Goal: Task Accomplishment & Management: Manage account settings

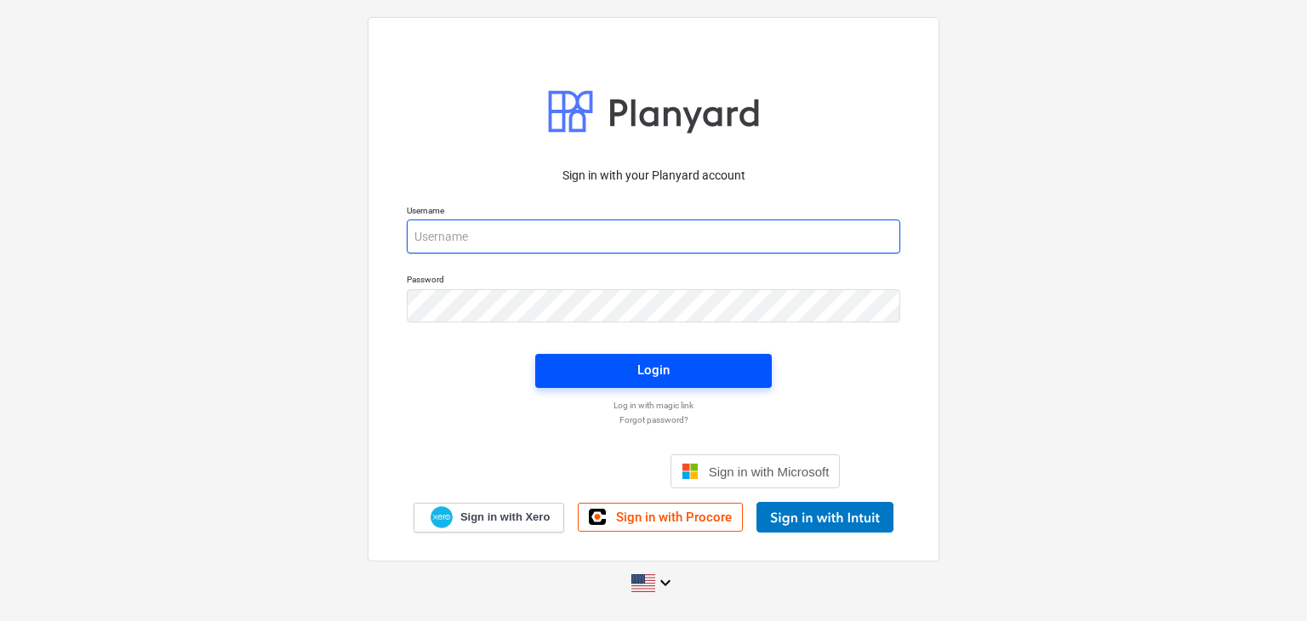
type input "[EMAIL_ADDRESS][DOMAIN_NAME]"
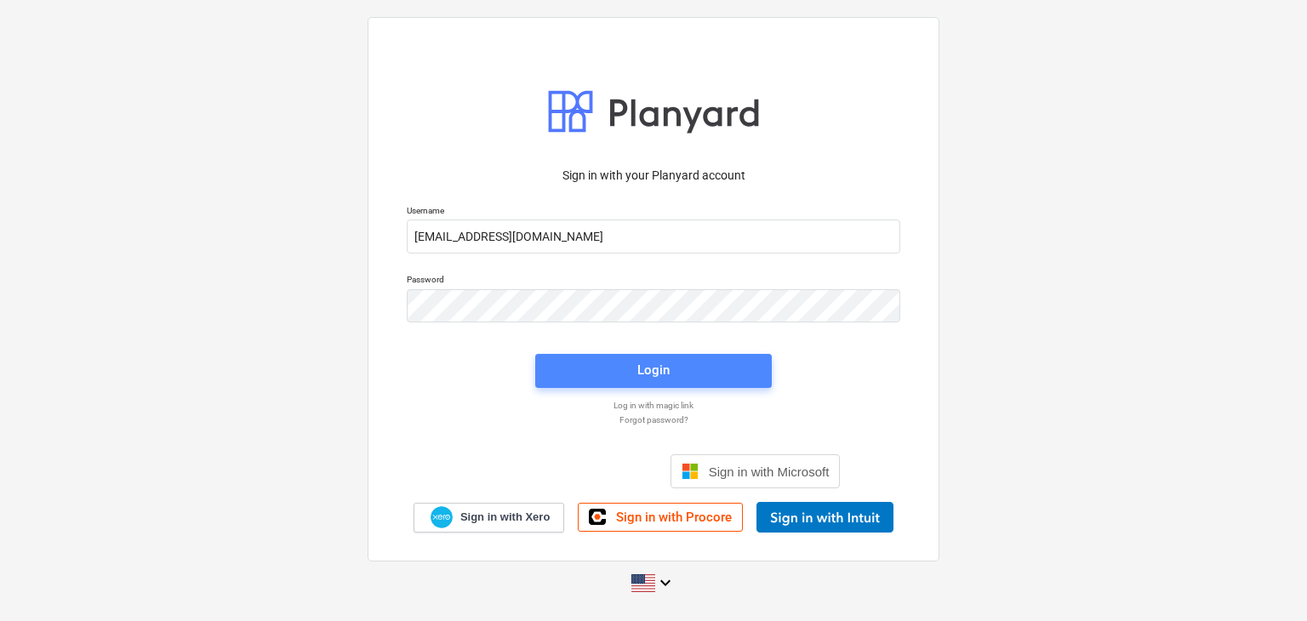
click at [736, 367] on span "Login" at bounding box center [654, 370] width 196 height 22
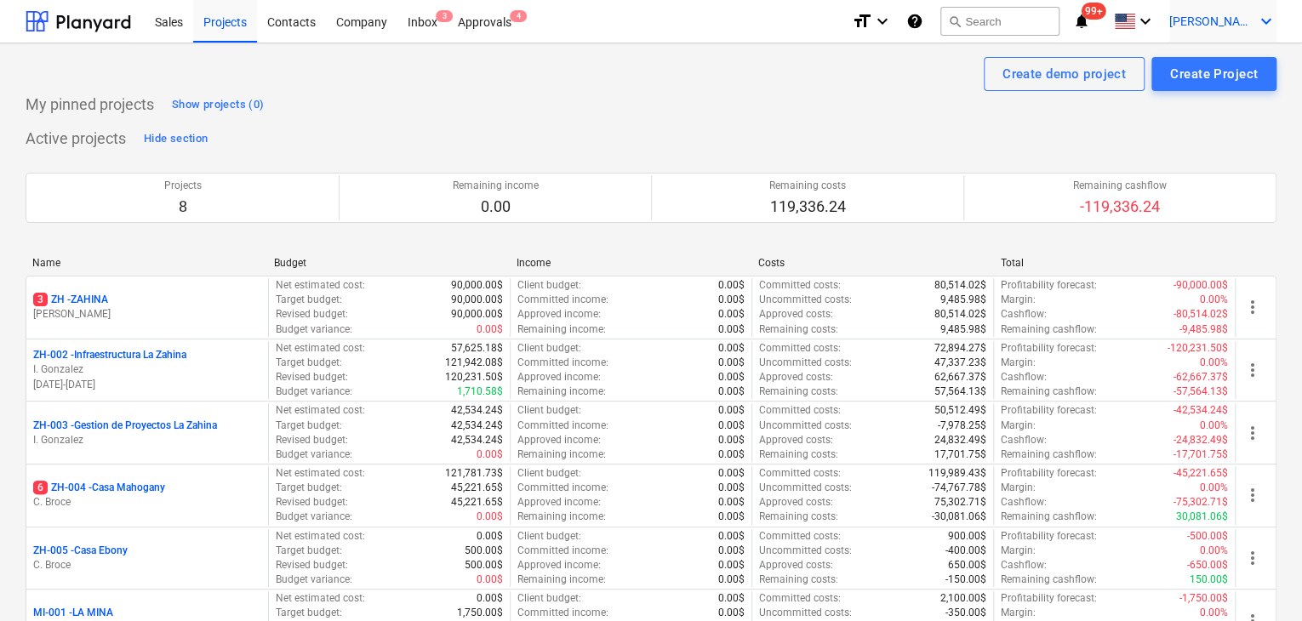
click at [1234, 14] on span "[PERSON_NAME]" at bounding box center [1211, 21] width 85 height 14
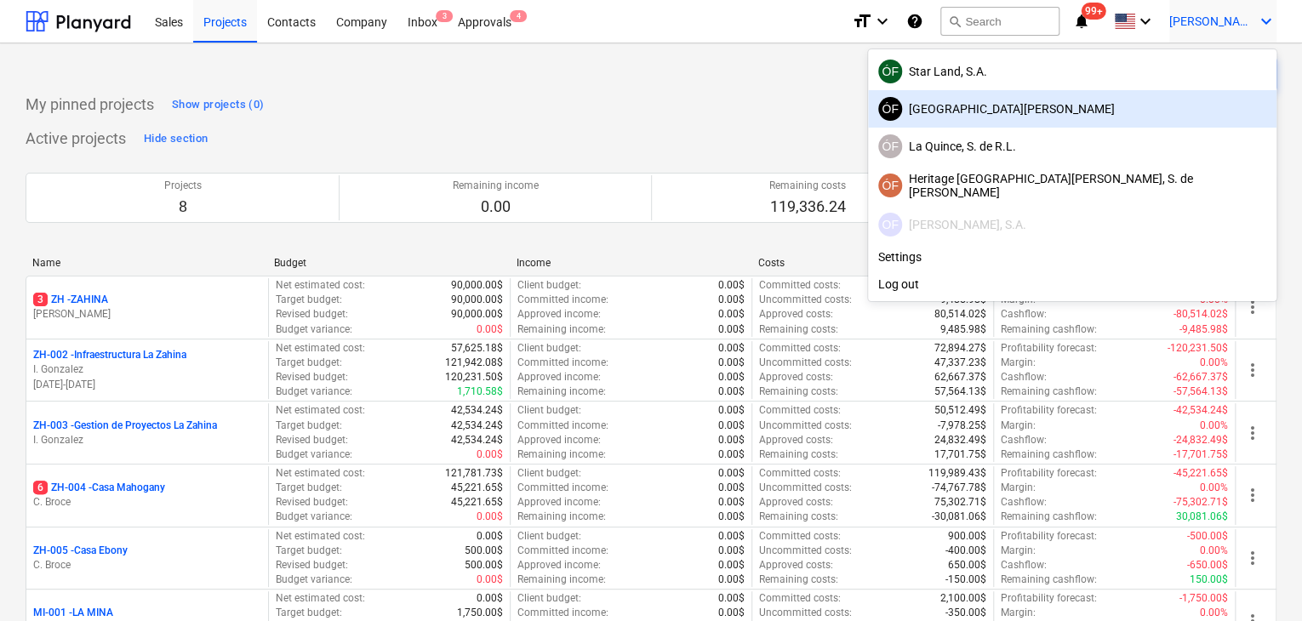
click at [483, 25] on div at bounding box center [651, 310] width 1302 height 621
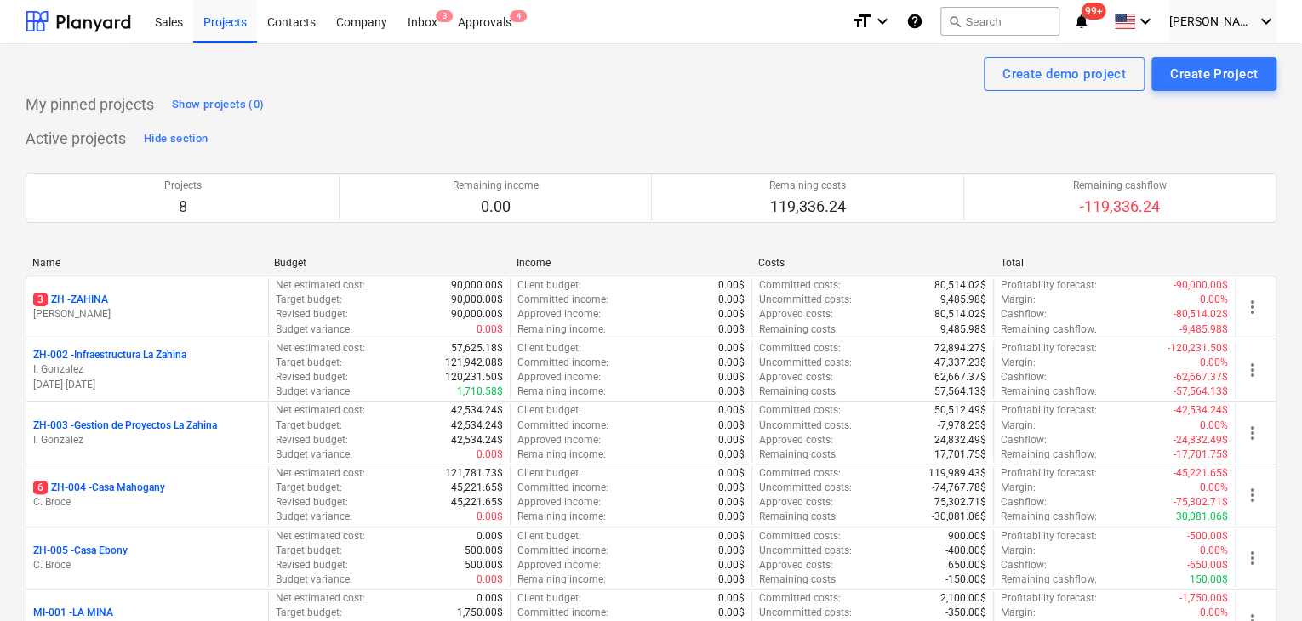
click at [483, 25] on div "Approvals 4" at bounding box center [485, 20] width 74 height 43
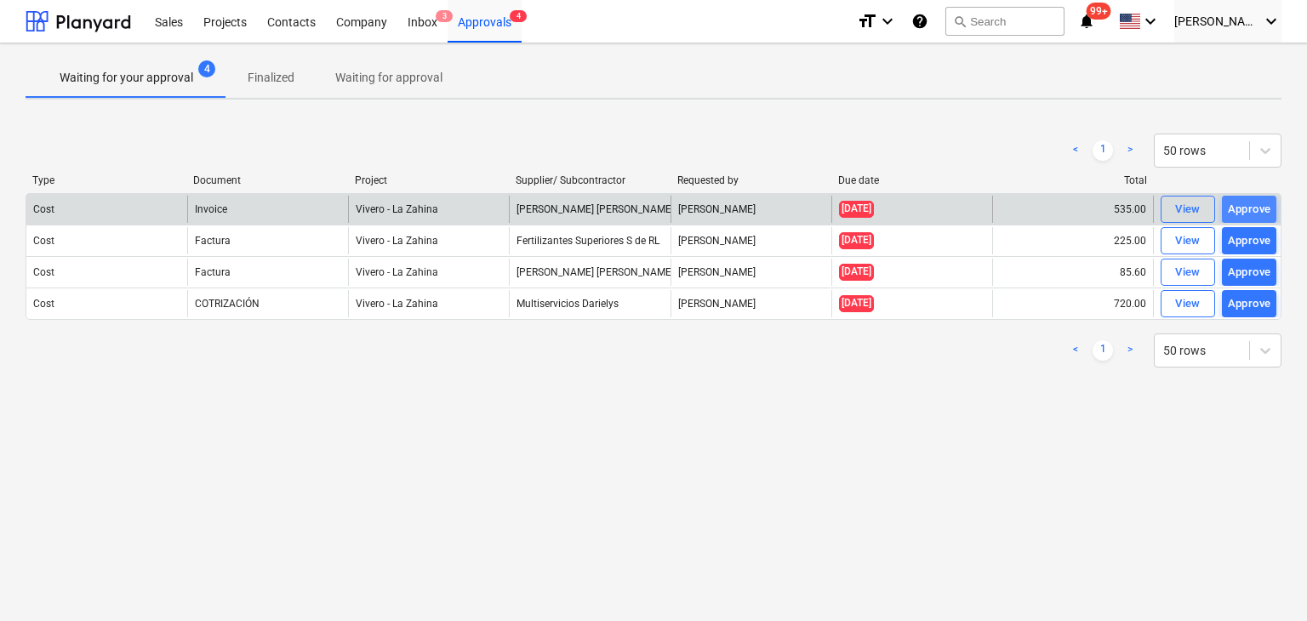
click at [1265, 209] on div "Approve" at bounding box center [1249, 210] width 43 height 20
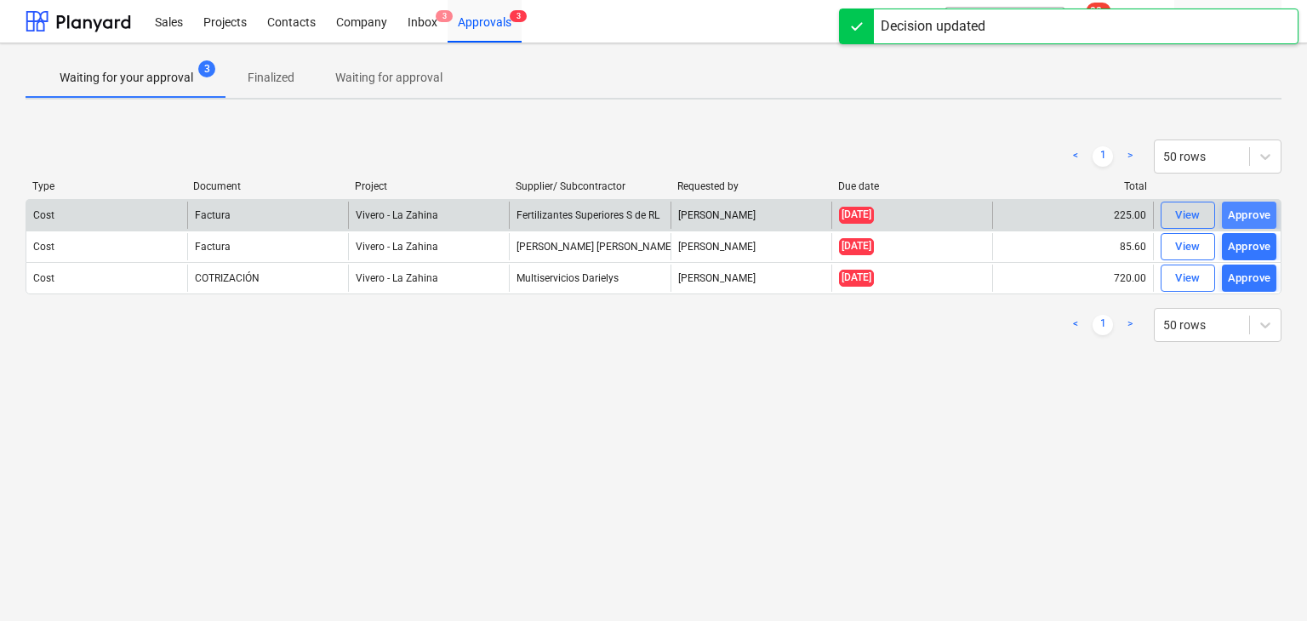
click at [1254, 218] on div "Approve" at bounding box center [1249, 216] width 43 height 20
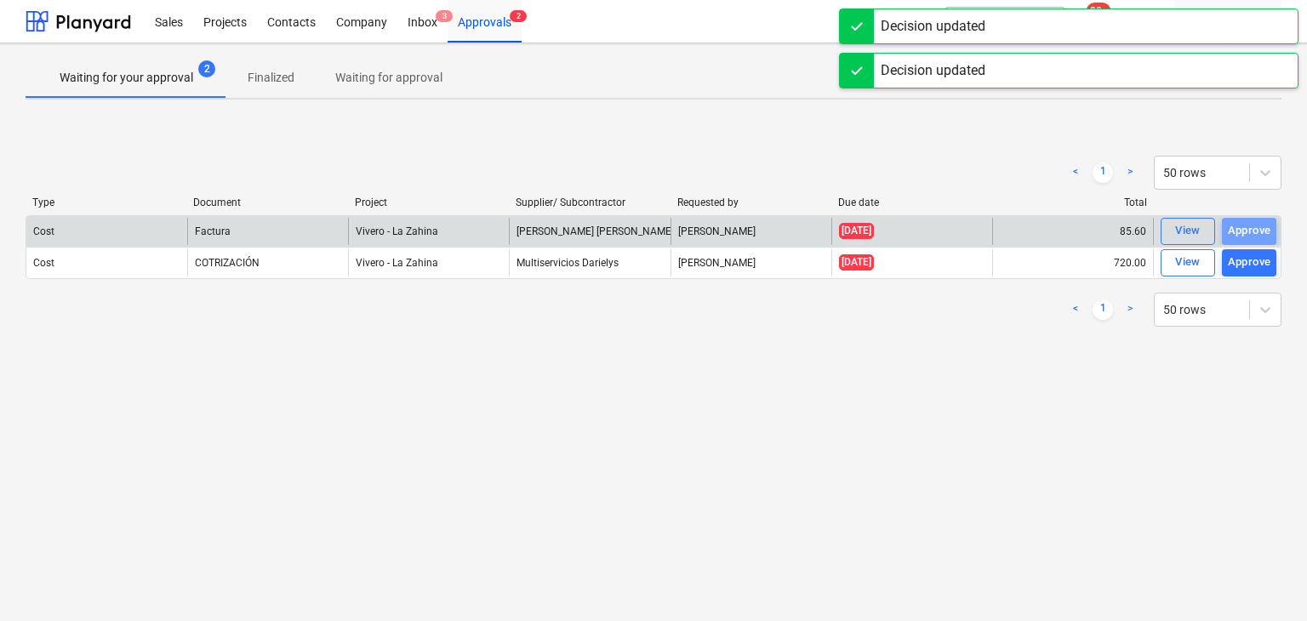
click at [1254, 218] on button "Approve" at bounding box center [1249, 231] width 54 height 27
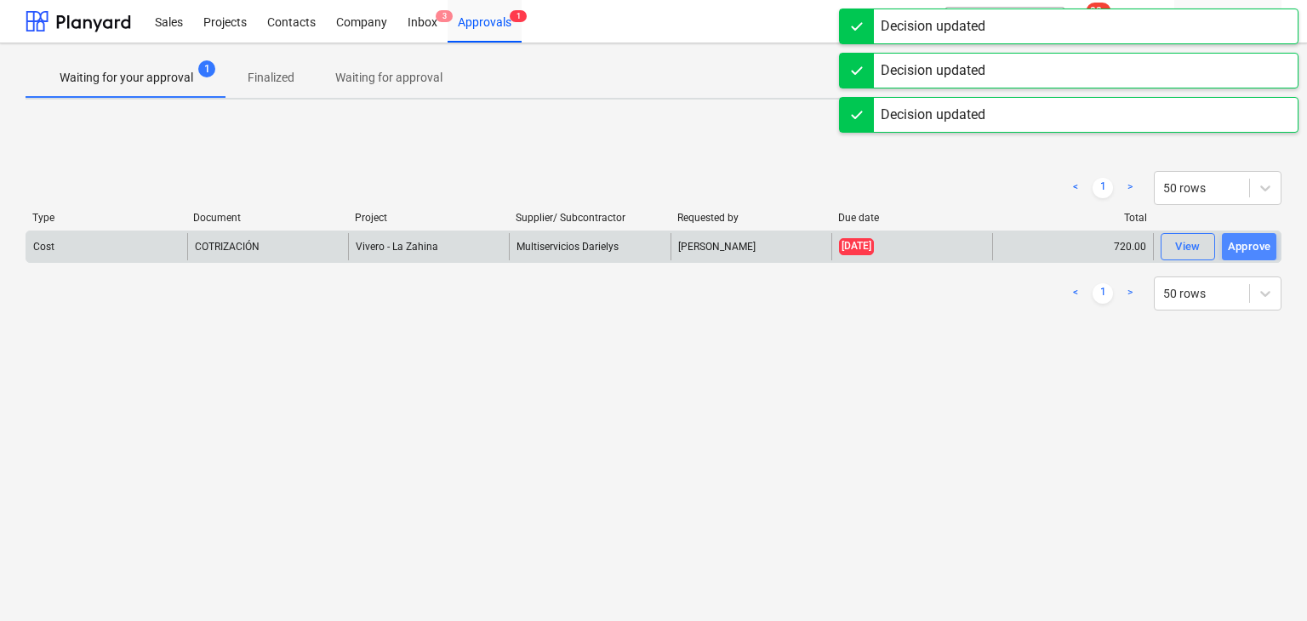
click at [1252, 246] on div "Approve" at bounding box center [1249, 247] width 43 height 20
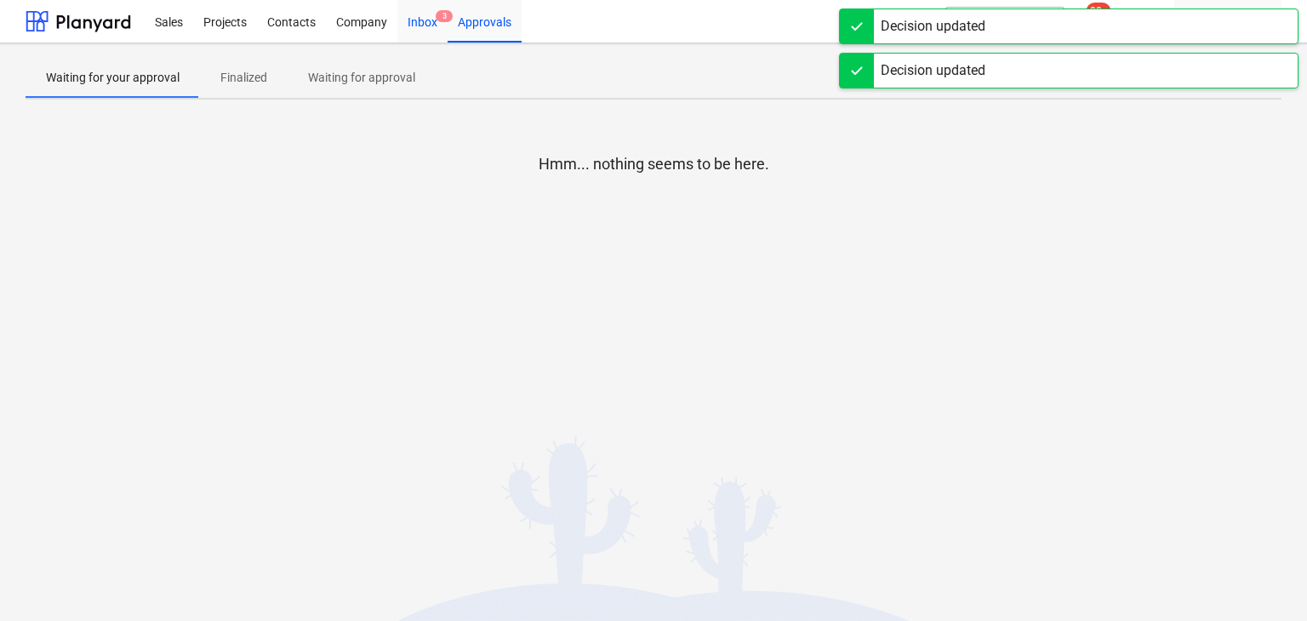
click at [402, 16] on div "Inbox 3" at bounding box center [422, 20] width 50 height 43
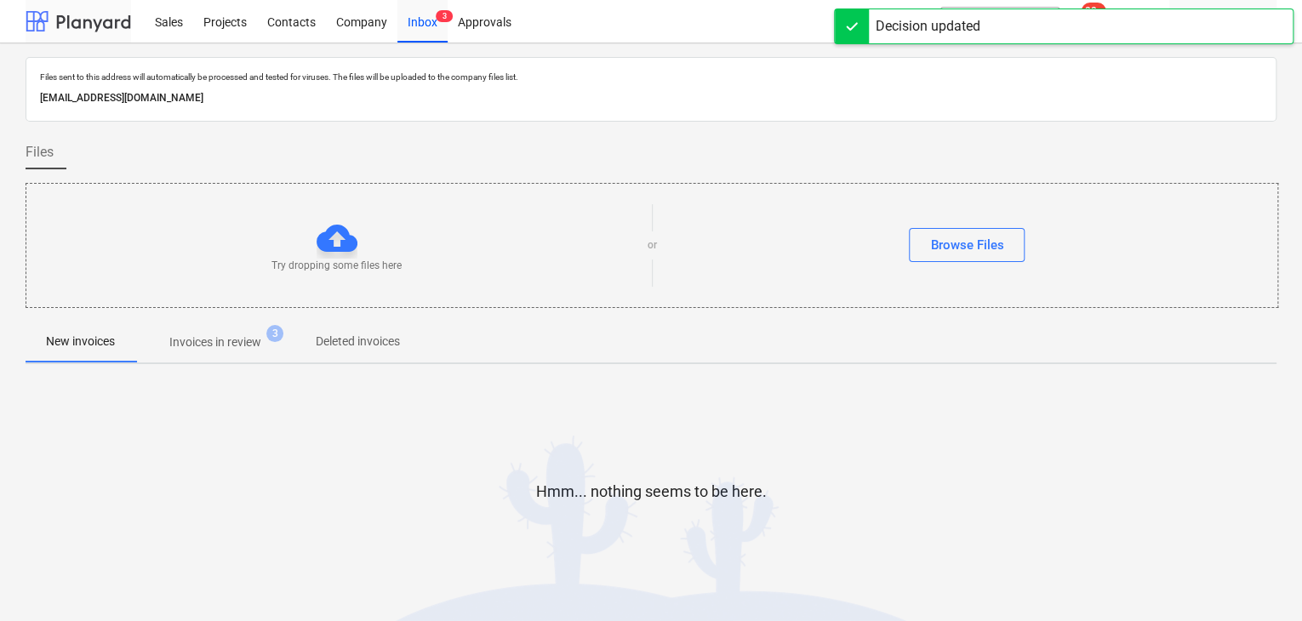
click at [65, 39] on div at bounding box center [78, 21] width 105 height 43
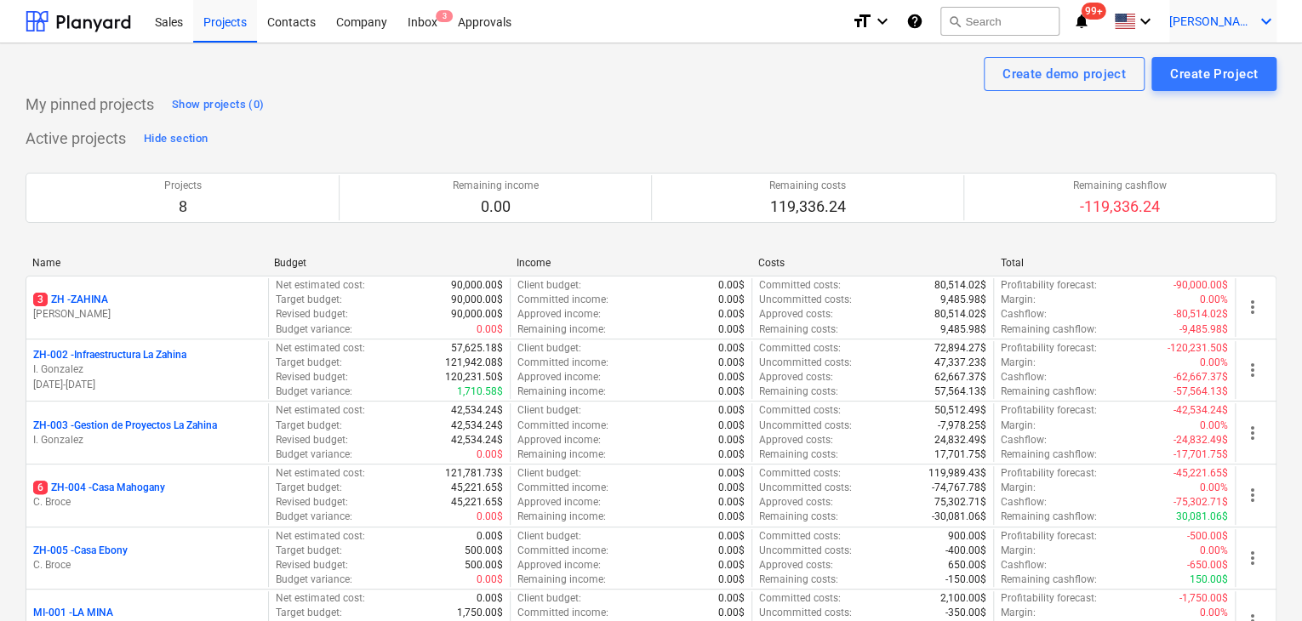
click at [1259, 21] on icon "keyboard_arrow_down" at bounding box center [1266, 21] width 20 height 20
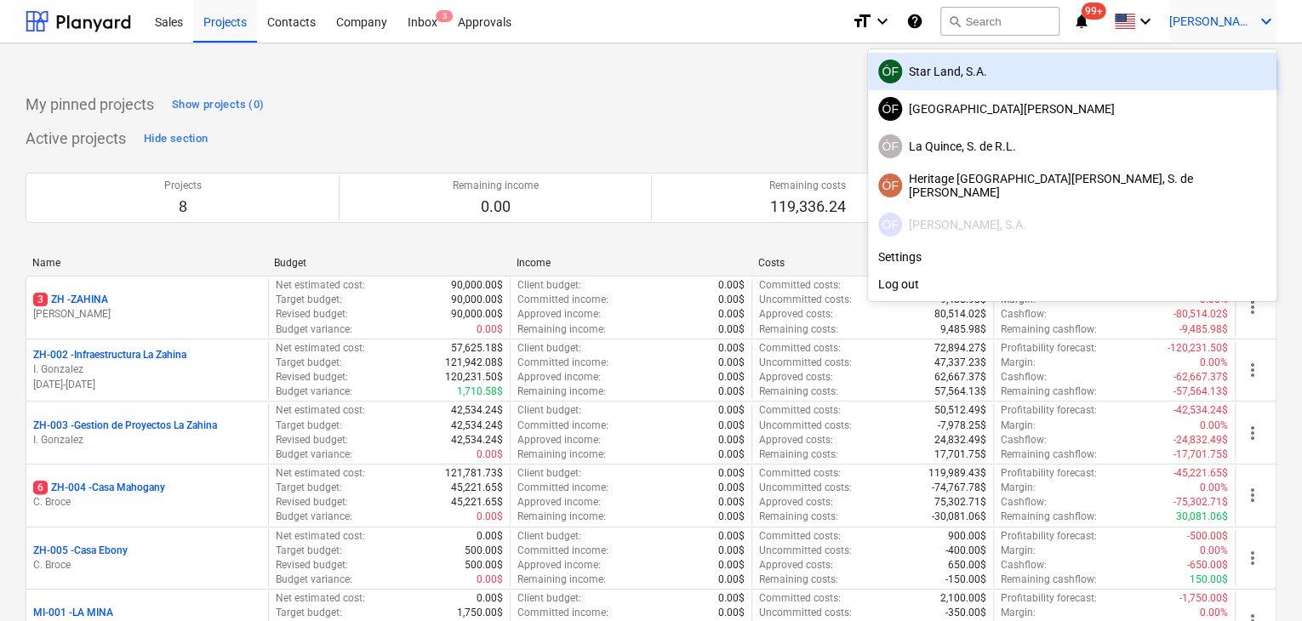
click at [1183, 72] on div "ÓF Star Land, S.A." at bounding box center [1072, 72] width 388 height 24
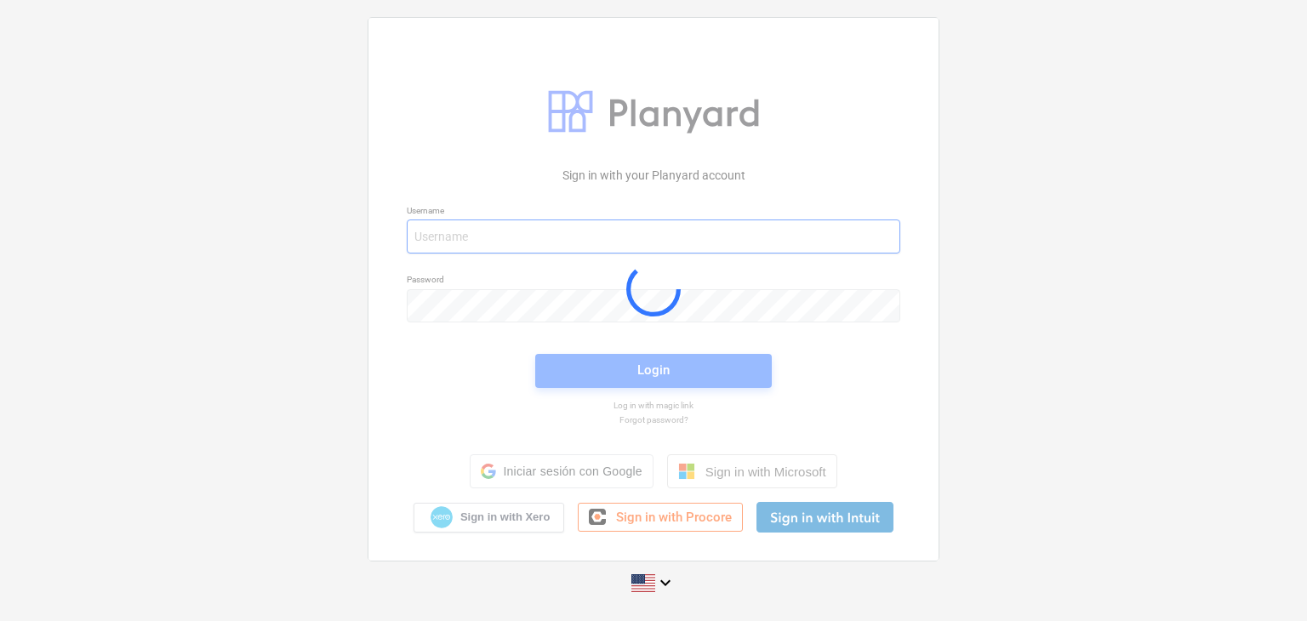
type input "[EMAIL_ADDRESS][DOMAIN_NAME]"
